Goal: Navigation & Orientation: Find specific page/section

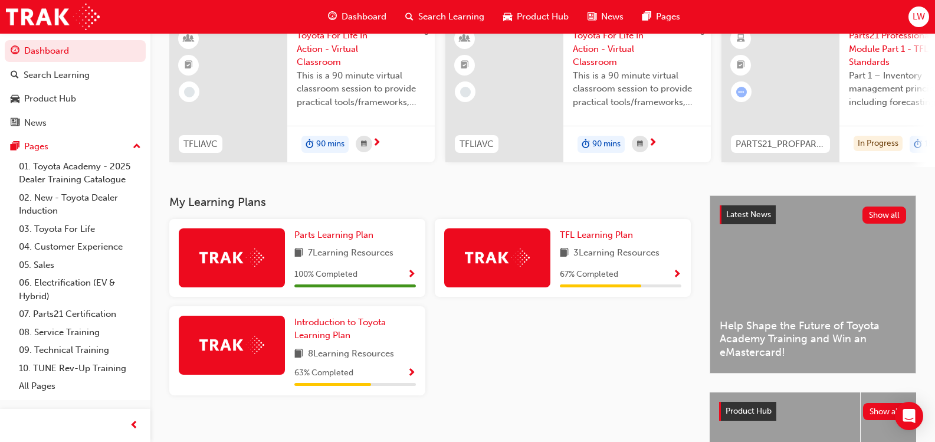
scroll to position [118, 0]
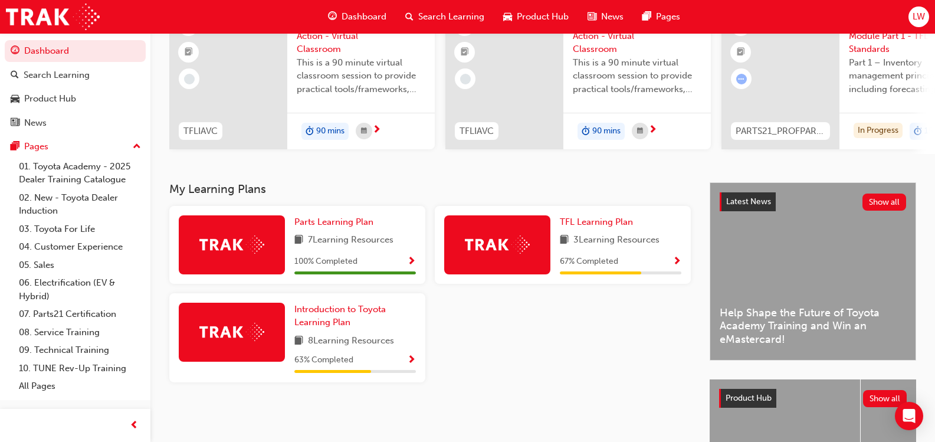
click at [247, 340] on img at bounding box center [231, 332] width 65 height 18
click at [333, 316] on span "Introduction to Toyota Learning Plan" at bounding box center [339, 316] width 91 height 24
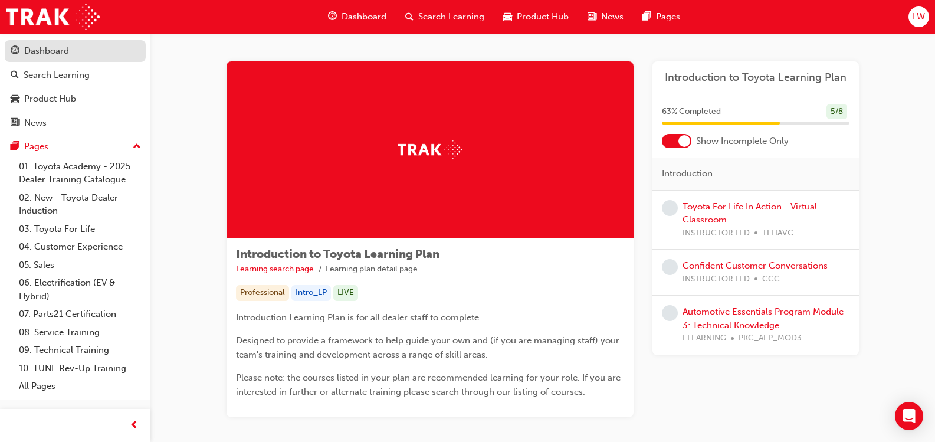
click at [48, 47] on div "Dashboard" at bounding box center [46, 51] width 45 height 14
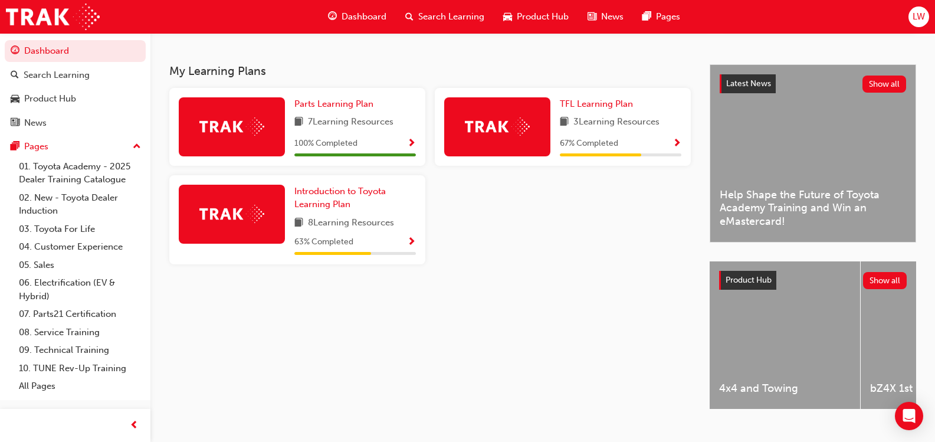
scroll to position [263, 0]
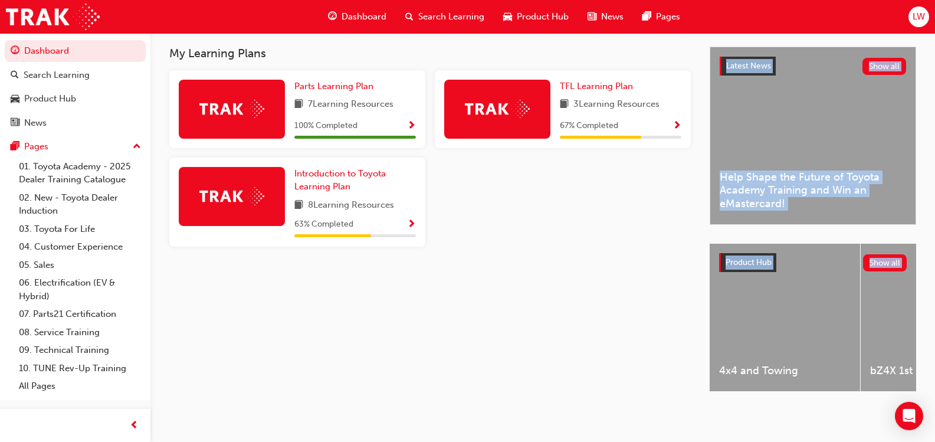
drag, startPoint x: 716, startPoint y: 393, endPoint x: 670, endPoint y: 395, distance: 46.6
click at [670, 395] on div "My Learning Plans Parts Learning Plan 7 Learning Resources 100 % Completed TFL …" at bounding box center [542, 230] width 785 height 366
click at [642, 388] on div "My Learning Plans Parts Learning Plan 7 Learning Resources 100 % Completed TFL …" at bounding box center [439, 230] width 540 height 366
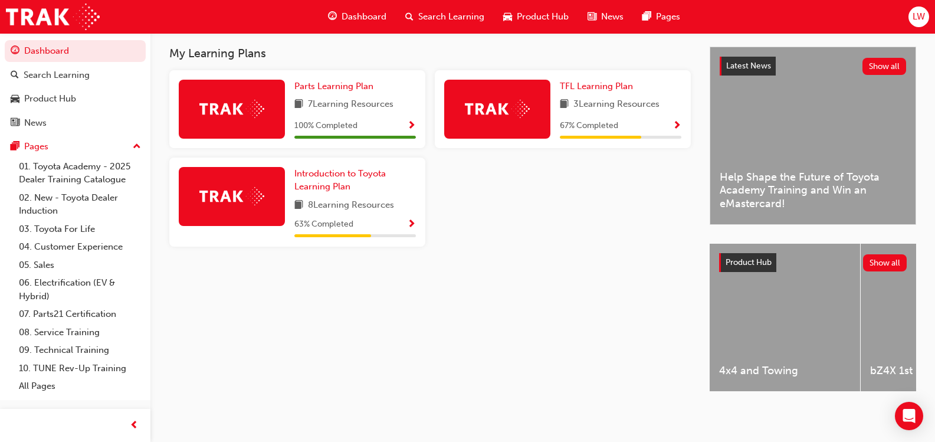
click at [759, 257] on span "Product Hub" at bounding box center [749, 262] width 46 height 10
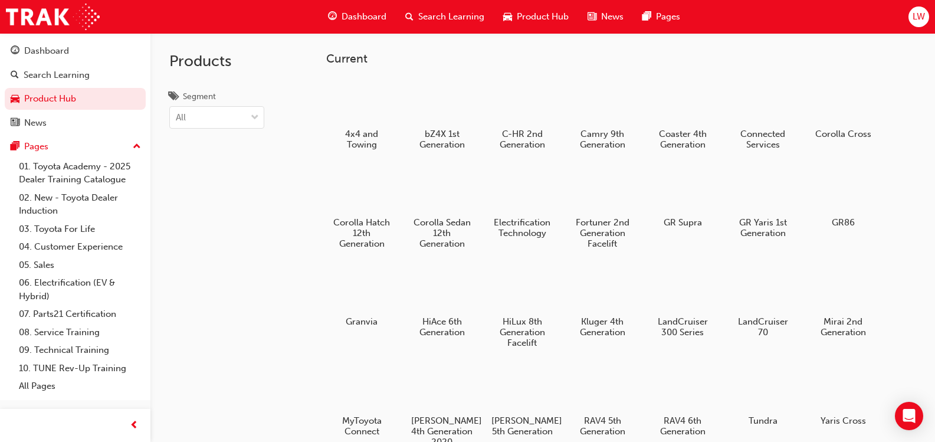
click at [926, 17] on div "LW" at bounding box center [919, 16] width 21 height 21
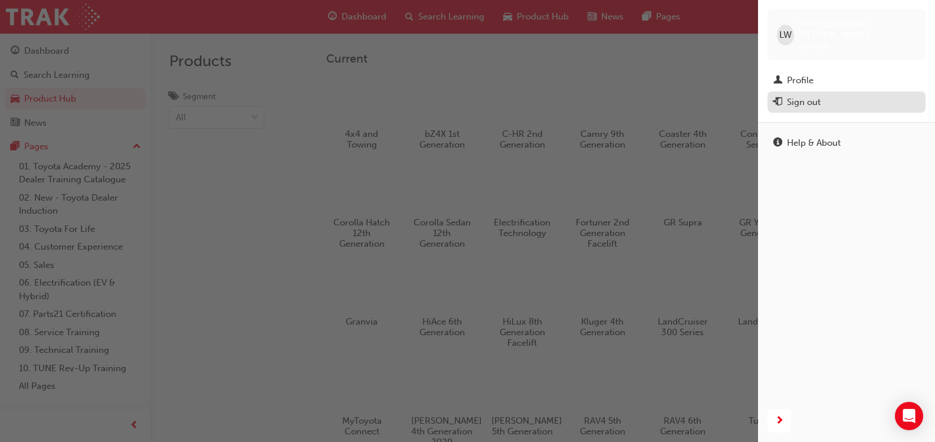
click at [822, 95] on div "Sign out" at bounding box center [846, 102] width 146 height 15
